Goal: Transaction & Acquisition: Subscribe to service/newsletter

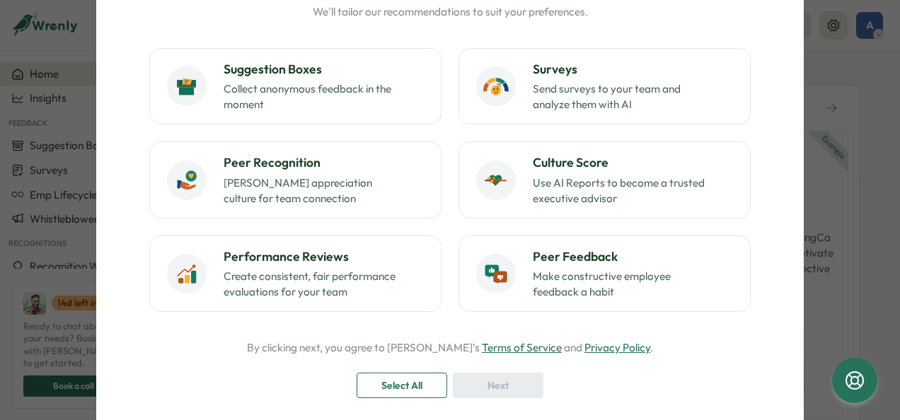
scroll to position [135, 0]
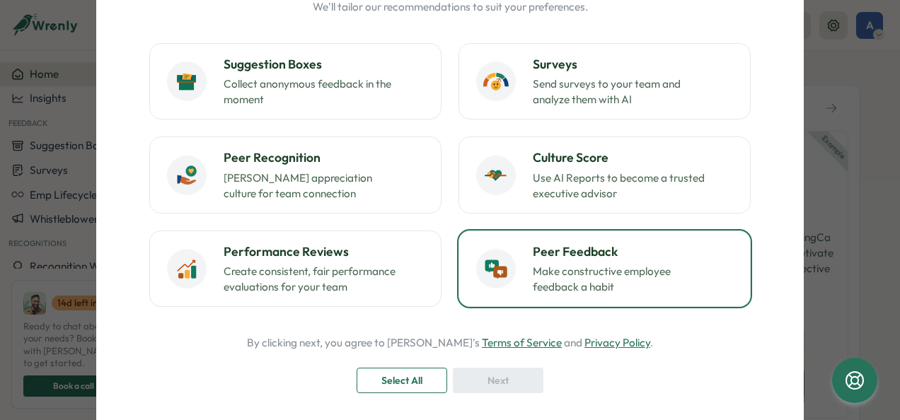
click at [510, 255] on div "Peer Feedback Make constructive employee feedback a habit" at bounding box center [604, 269] width 257 height 52
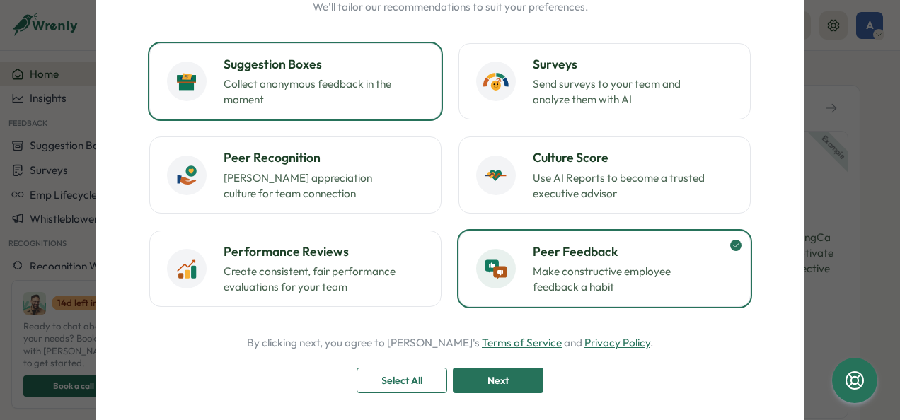
click at [379, 56] on h3 "Suggestion Boxes" at bounding box center [324, 64] width 200 height 18
click at [473, 376] on div "Next" at bounding box center [498, 381] width 64 height 24
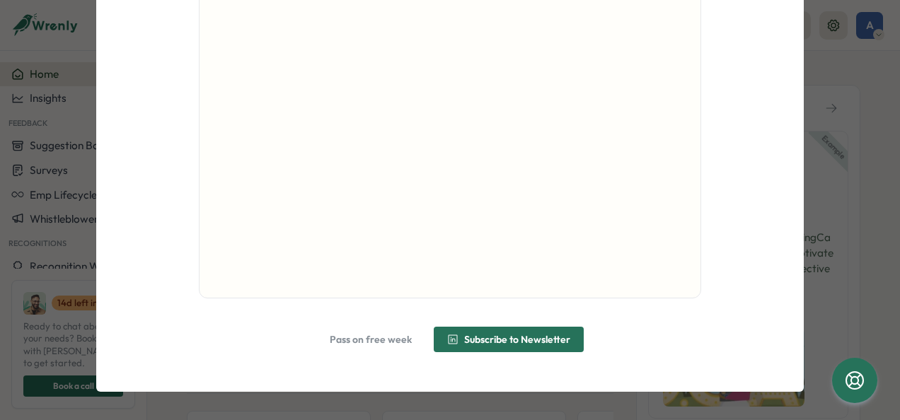
scroll to position [0, 0]
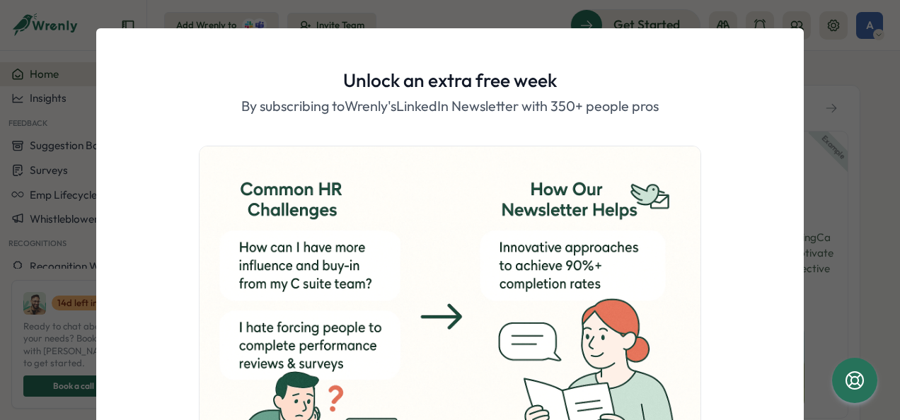
click at [844, 108] on div "Unlock an extra free week By subscribing to [PERSON_NAME]'s LinkedIn Newsletter…" at bounding box center [450, 210] width 900 height 420
